Goal: Transaction & Acquisition: Purchase product/service

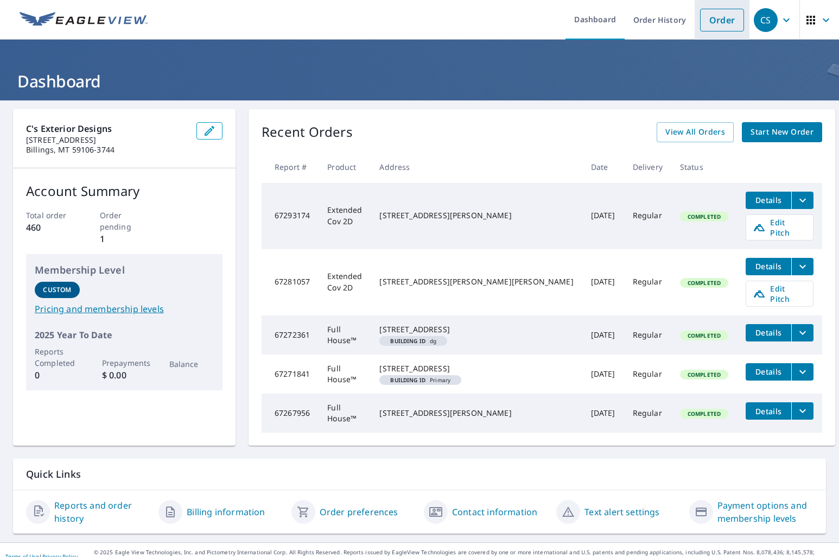
click at [716, 17] on link "Order" at bounding box center [722, 20] width 44 height 23
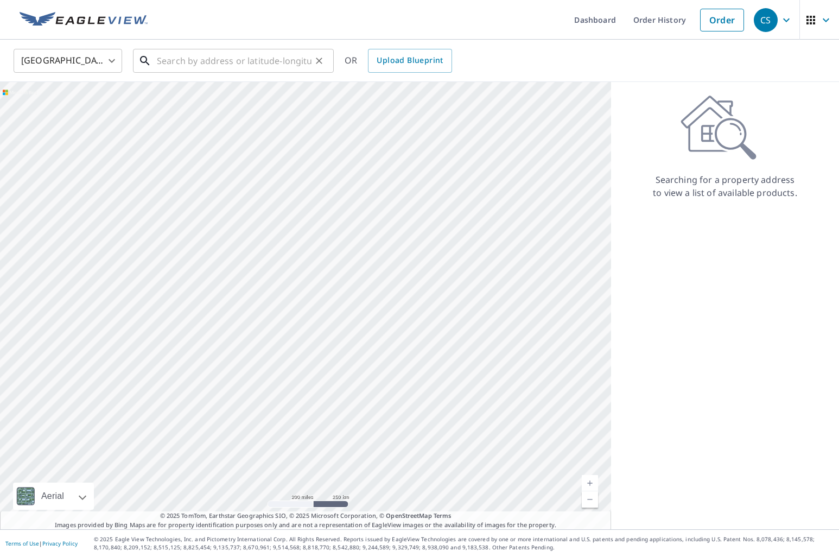
click at [172, 68] on input "text" at bounding box center [234, 61] width 155 height 30
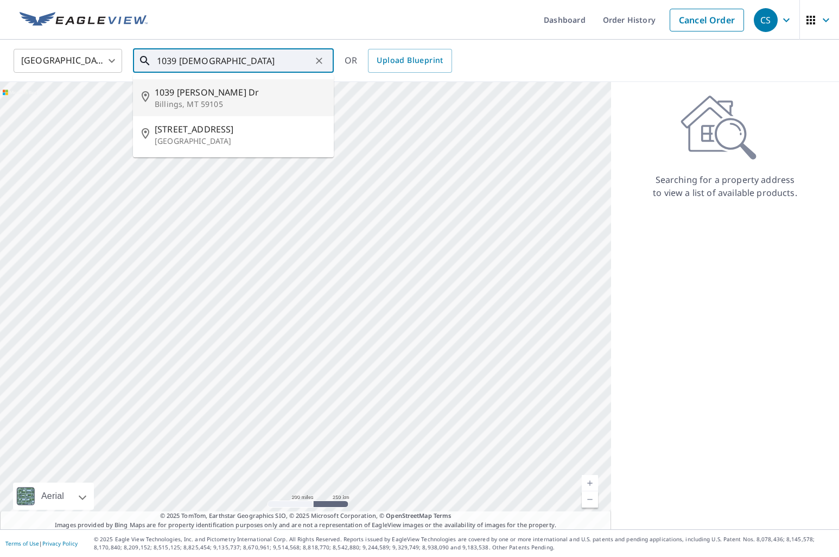
click at [170, 96] on span "1039 [PERSON_NAME] Dr" at bounding box center [240, 92] width 170 height 13
type input "[STREET_ADDRESS][PERSON_NAME][PERSON_NAME]"
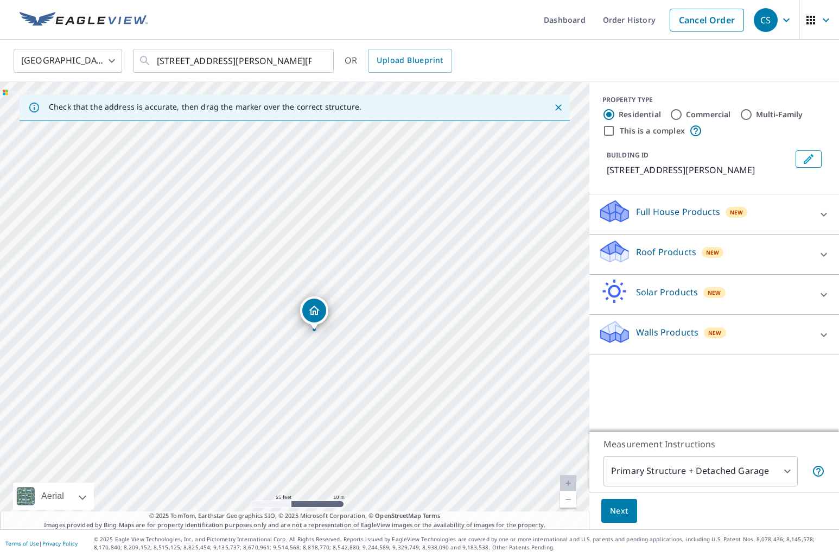
click at [761, 208] on div "Full House Products New" at bounding box center [704, 214] width 213 height 31
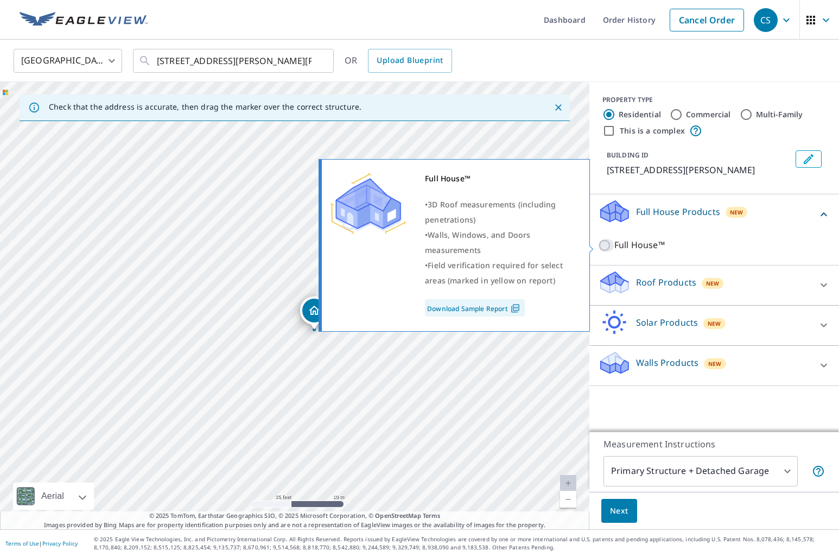
click at [606, 248] on input "Full House™" at bounding box center [606, 245] width 16 height 13
checkbox input "true"
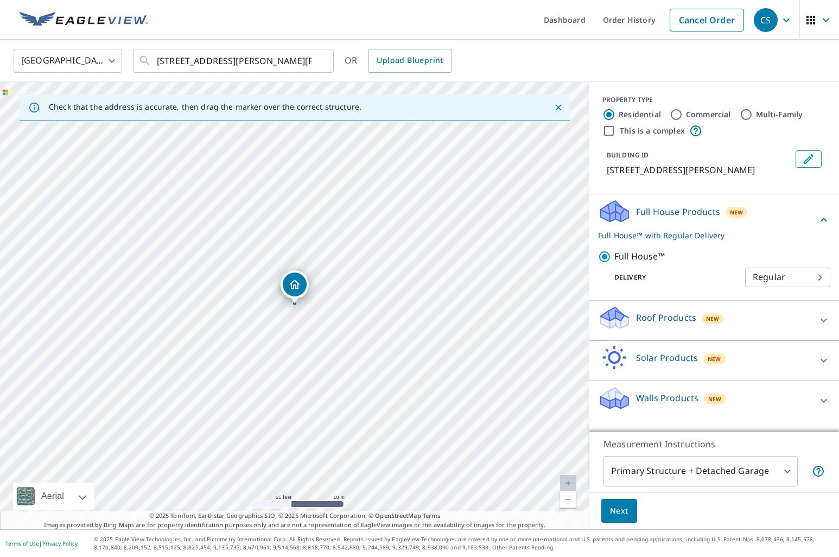
click at [618, 516] on span "Next" at bounding box center [619, 511] width 18 height 14
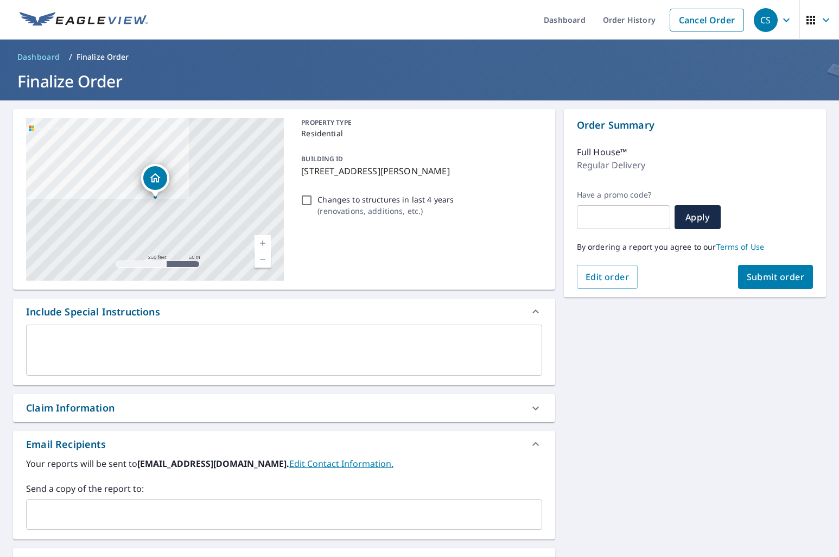
click at [207, 519] on input "text" at bounding box center [276, 514] width 490 height 21
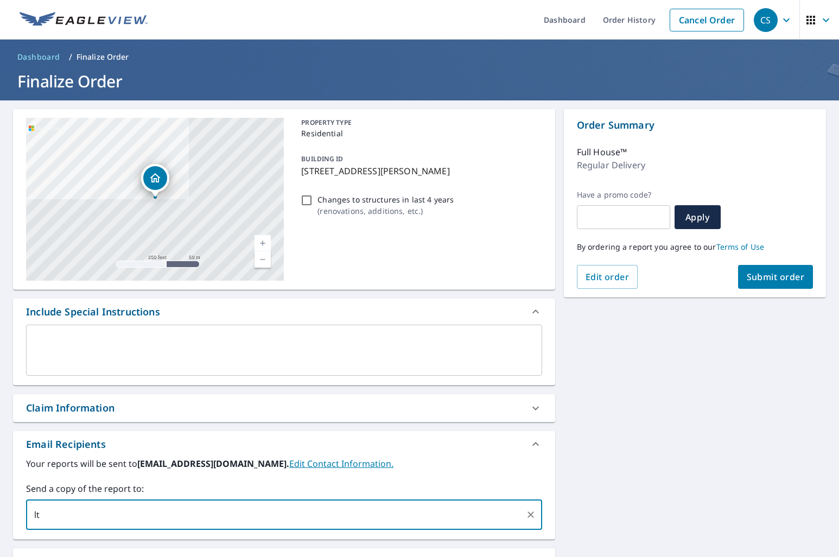
type input "l"
type input "[PERSON_NAME][EMAIL_ADDRESS][DOMAIN_NAME]"
click at [775, 278] on span "Submit order" at bounding box center [775, 277] width 58 height 12
